Goal: Check status

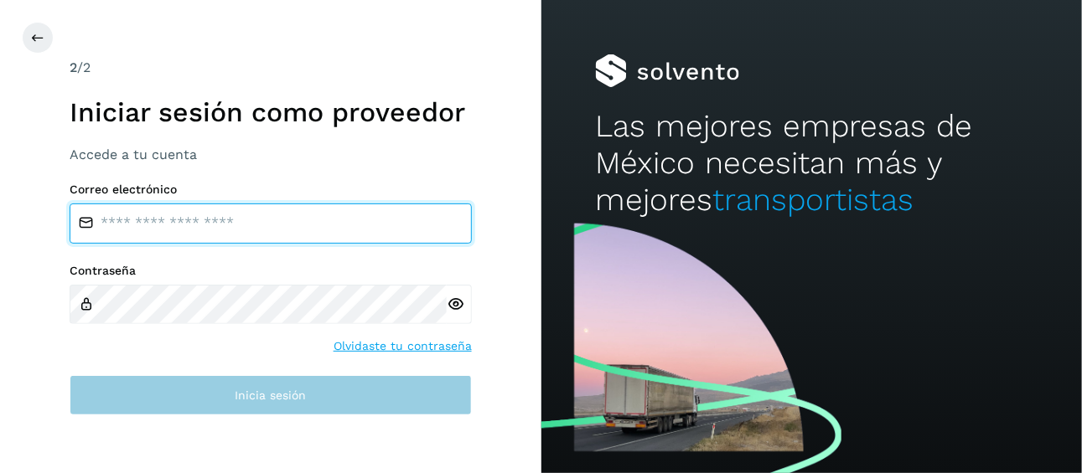
type input "**********"
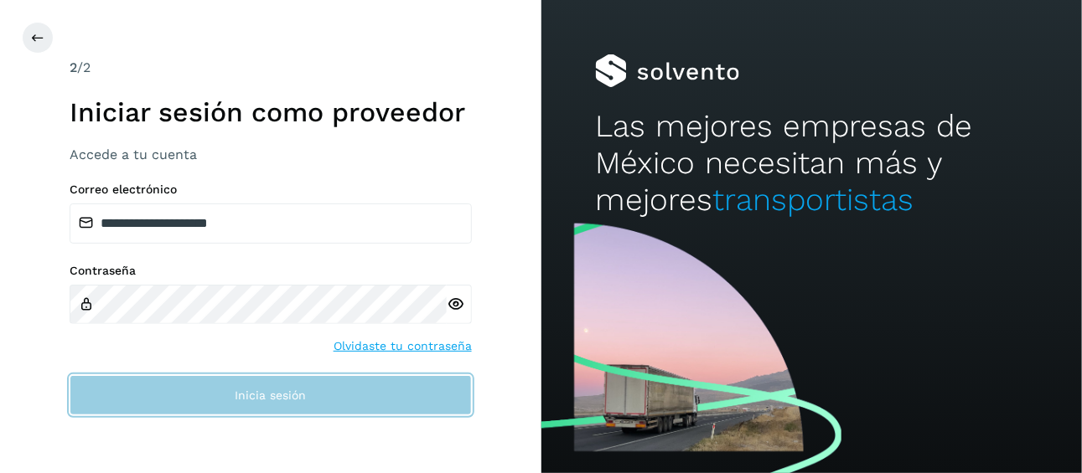
click at [307, 406] on button "Inicia sesión" at bounding box center [271, 395] width 402 height 40
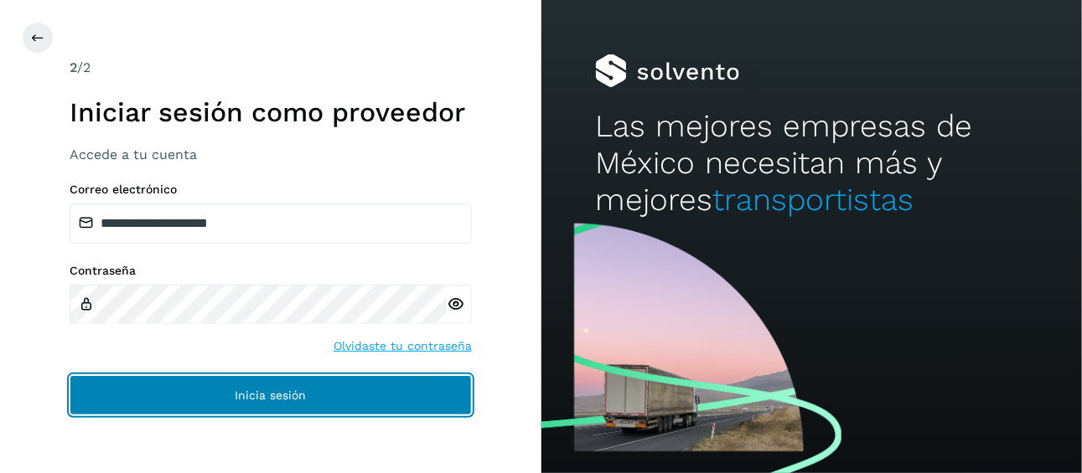
click at [331, 395] on button "Inicia sesión" at bounding box center [271, 395] width 402 height 40
click at [290, 391] on span "Inicia sesión" at bounding box center [270, 396] width 71 height 12
click at [302, 390] on span "Inicia sesión" at bounding box center [270, 396] width 71 height 12
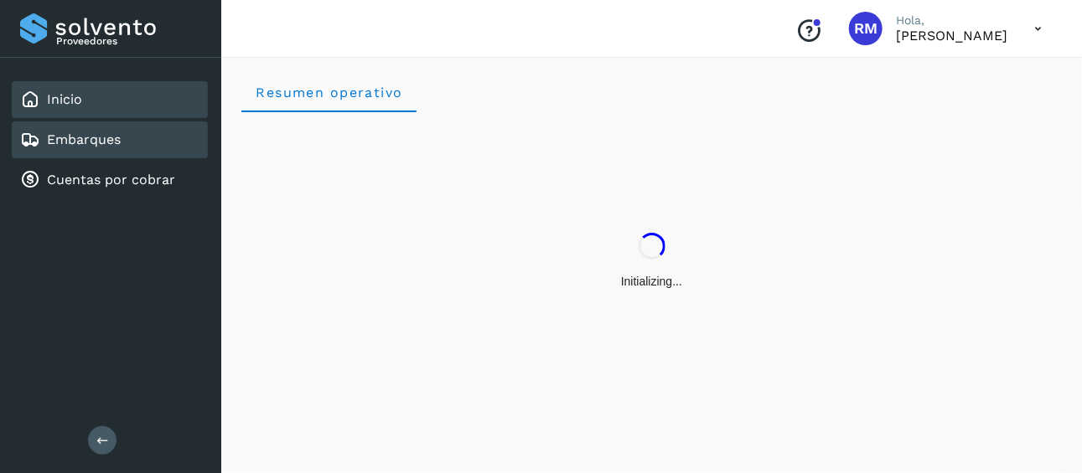
click at [132, 143] on div "Embarques" at bounding box center [110, 139] width 196 height 37
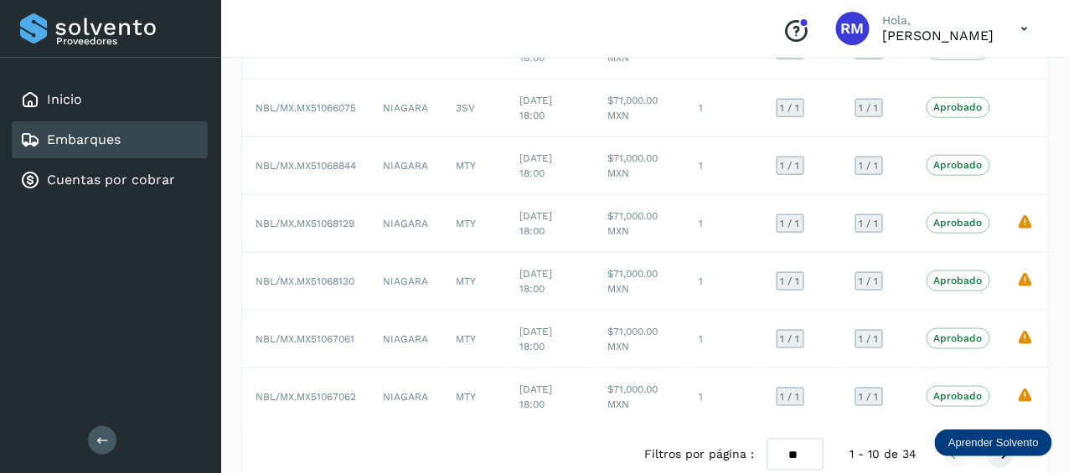
scroll to position [395, 0]
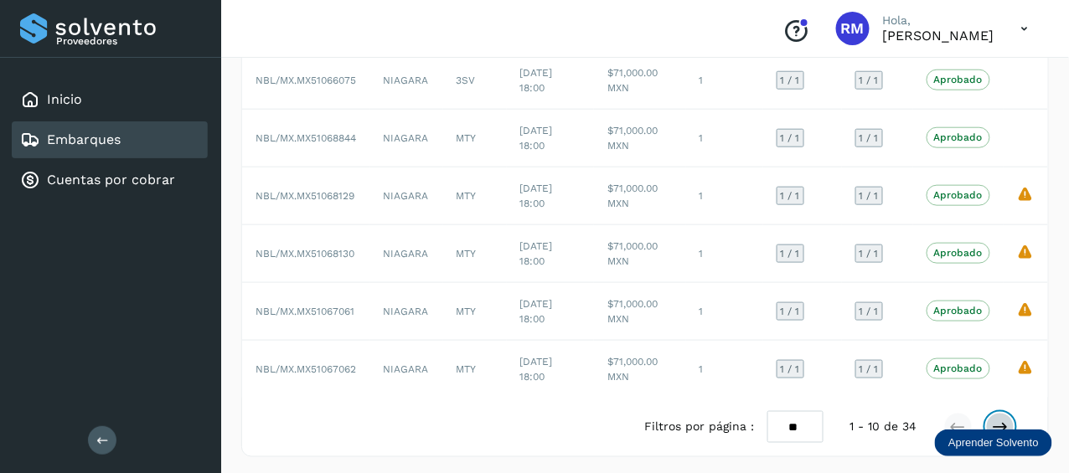
click at [1009, 422] on icon at bounding box center [1000, 427] width 17 height 17
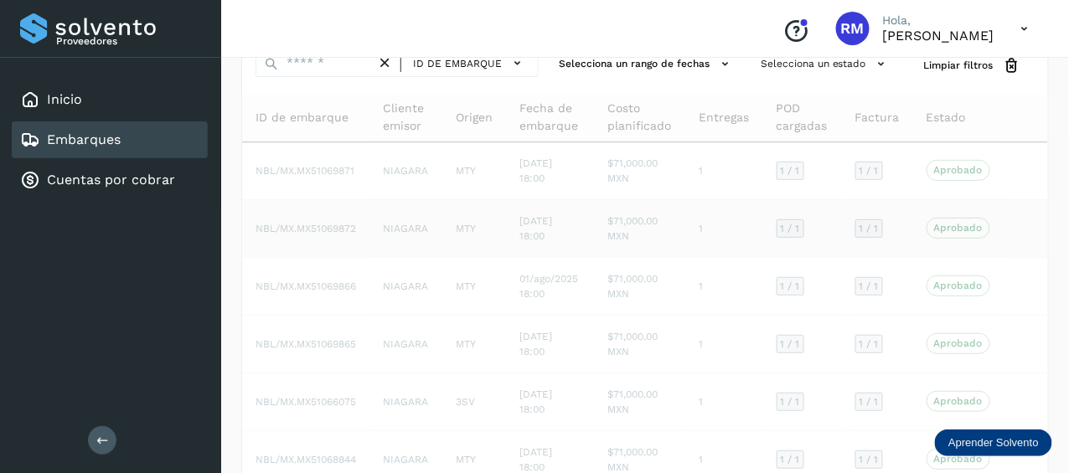
scroll to position [0, 0]
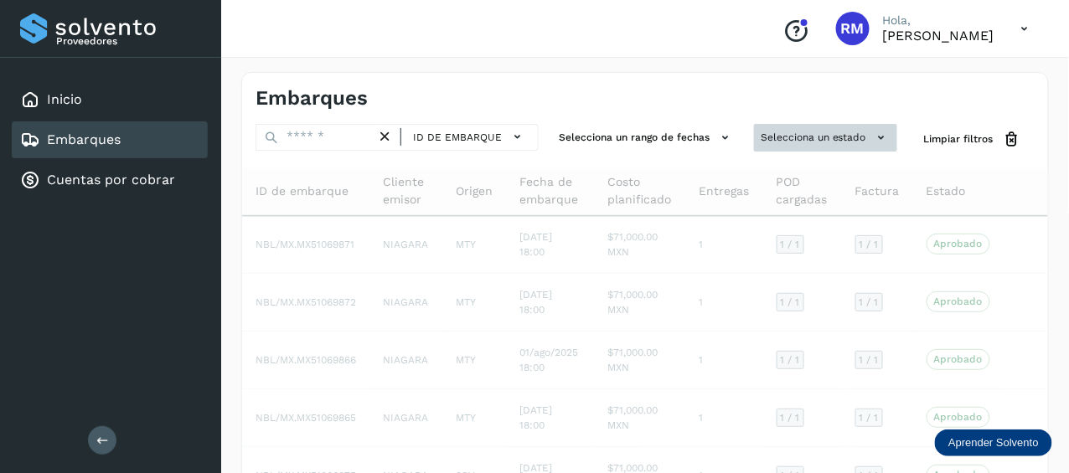
click at [817, 136] on button "Selecciona un estado" at bounding box center [825, 138] width 143 height 28
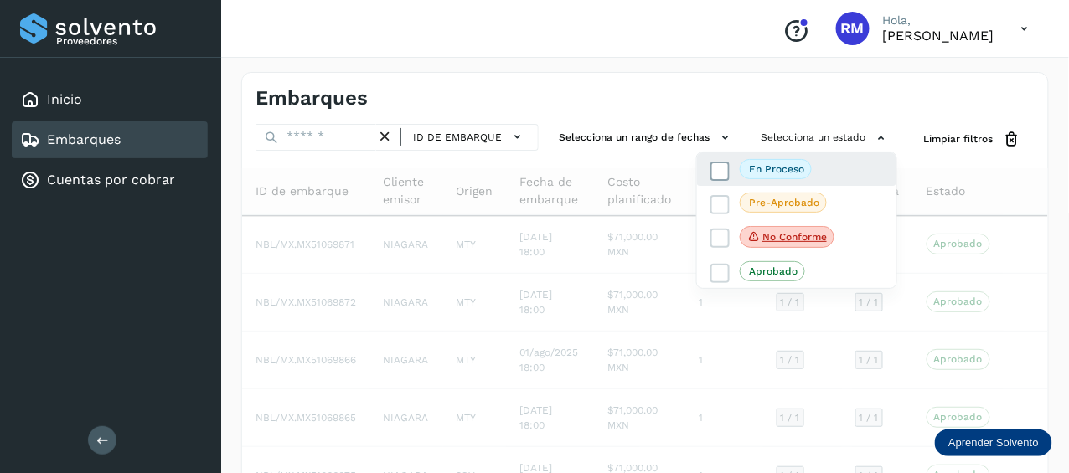
click at [782, 168] on p "En proceso" at bounding box center [776, 169] width 55 height 12
